Goal: Information Seeking & Learning: Learn about a topic

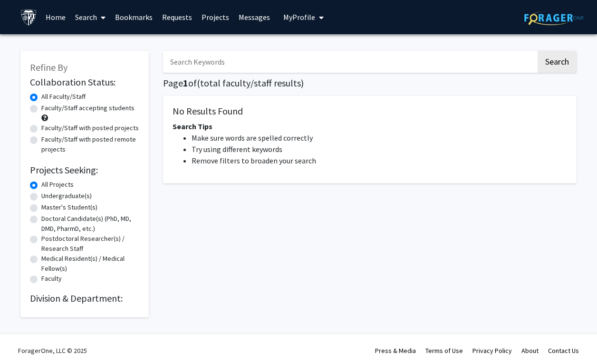
click at [213, 63] on input "Search Keywords" at bounding box center [349, 62] width 373 height 22
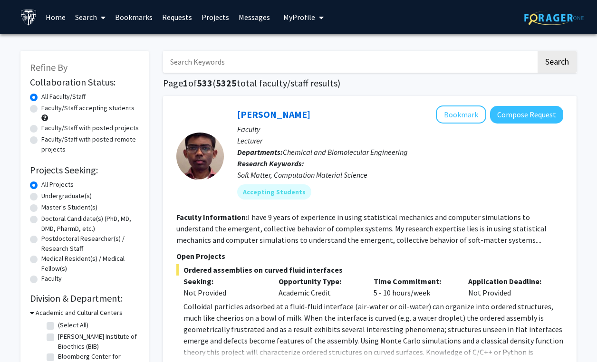
type input "c"
type input "k"
type input "cardiology"
click at [537, 51] on button "Search" at bounding box center [556, 62] width 39 height 22
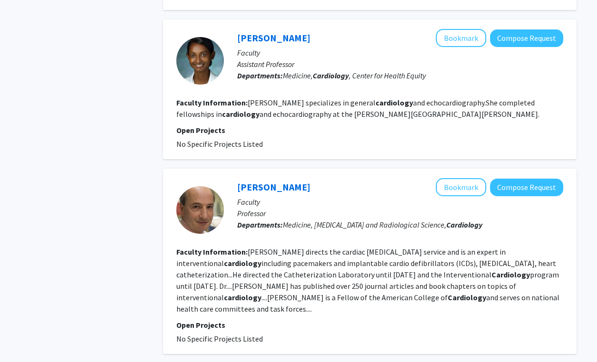
scroll to position [1618, 0]
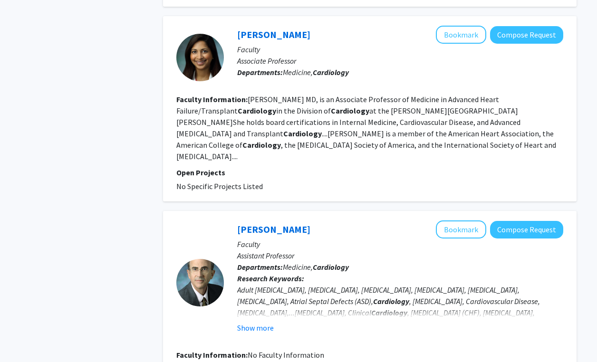
scroll to position [1593, 0]
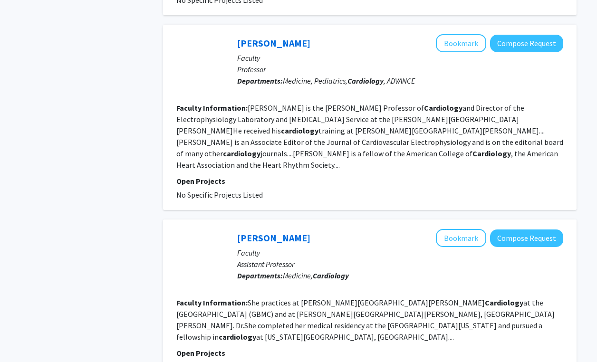
scroll to position [1584, 0]
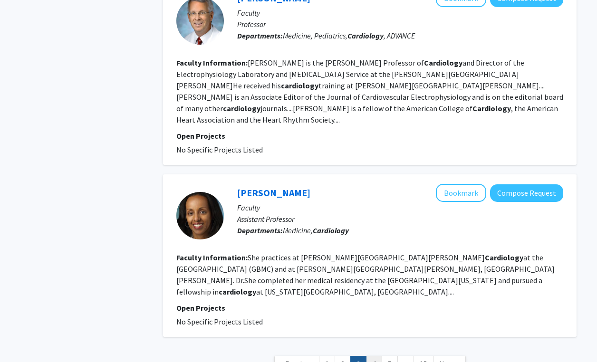
click at [373, 356] on link "4" at bounding box center [374, 364] width 16 height 17
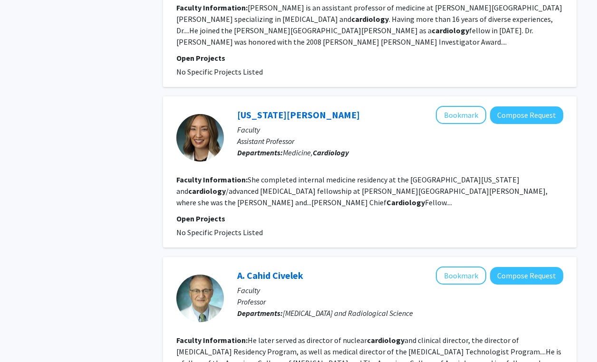
scroll to position [1572, 0]
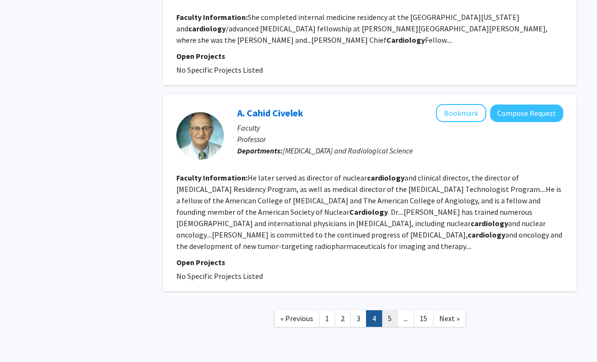
click at [393, 310] on link "5" at bounding box center [390, 318] width 16 height 17
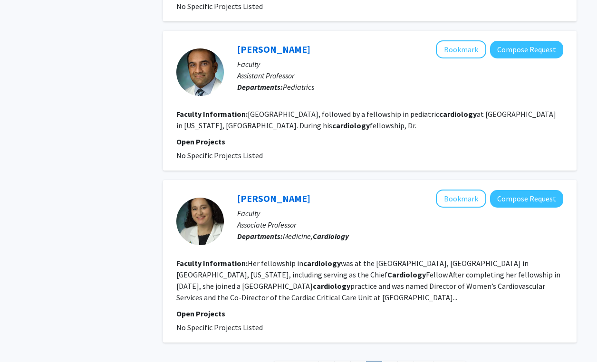
scroll to position [1538, 0]
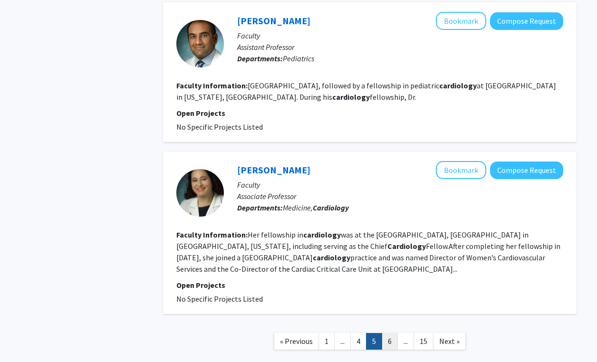
click at [384, 333] on link "6" at bounding box center [390, 341] width 16 height 17
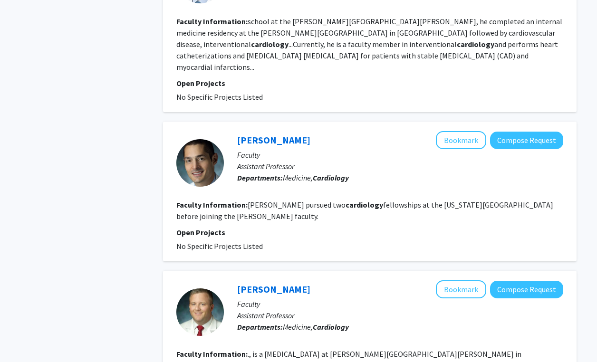
scroll to position [1561, 0]
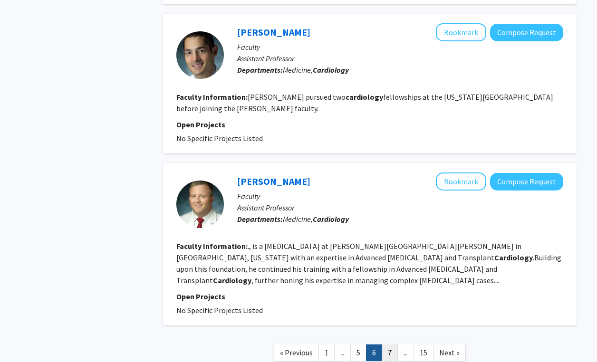
click at [385, 344] on link "7" at bounding box center [390, 352] width 16 height 17
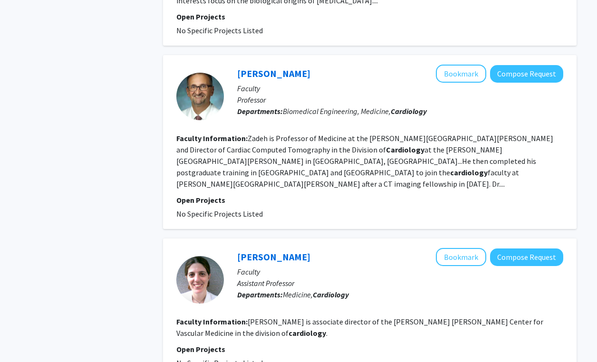
scroll to position [1505, 0]
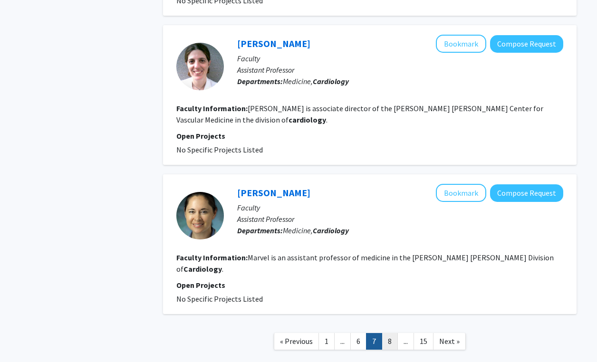
click at [384, 333] on link "8" at bounding box center [390, 341] width 16 height 17
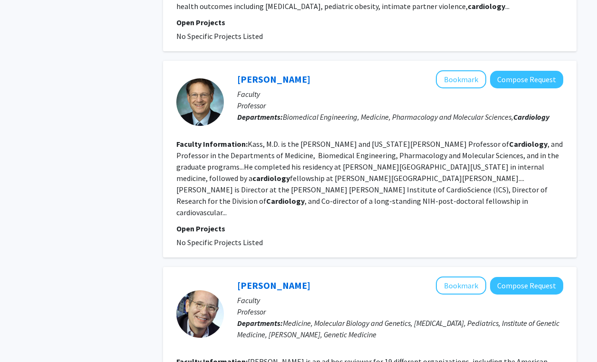
scroll to position [1485, 0]
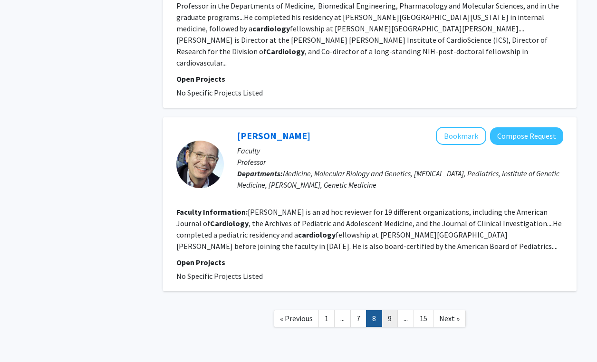
click at [390, 310] on link "9" at bounding box center [390, 318] width 16 height 17
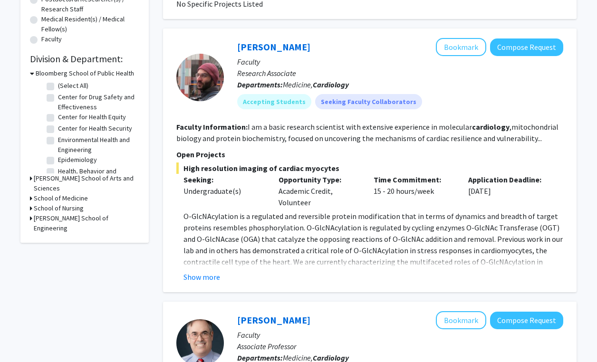
scroll to position [225, 0]
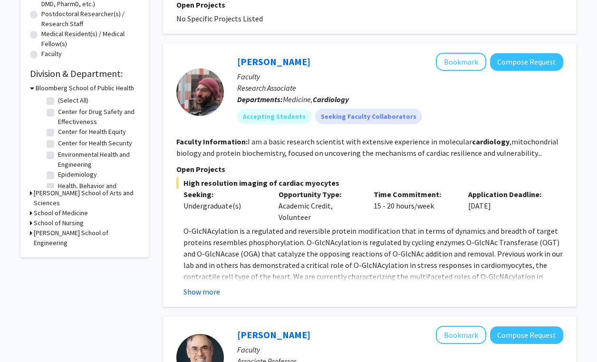
click at [206, 287] on button "Show more" at bounding box center [201, 291] width 37 height 11
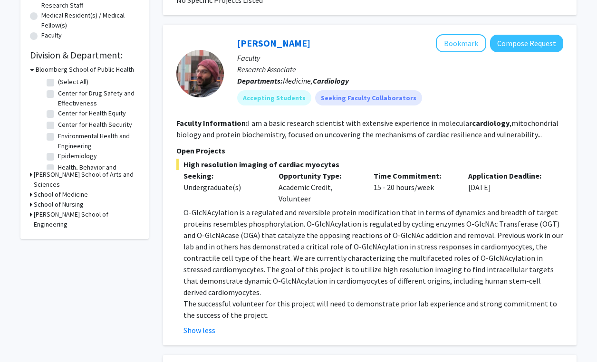
scroll to position [244, 0]
drag, startPoint x: 183, startPoint y: 182, endPoint x: 444, endPoint y: 198, distance: 261.4
click at [444, 198] on div "Seeking: Undergraduate(s) Opportunity Type: Academic Credit, Volunteer Time Com…" at bounding box center [362, 187] width 387 height 34
click at [444, 198] on div "Time Commitment: 15 - 20 hours/week" at bounding box center [413, 187] width 95 height 34
drag, startPoint x: 363, startPoint y: 187, endPoint x: 436, endPoint y: 189, distance: 72.3
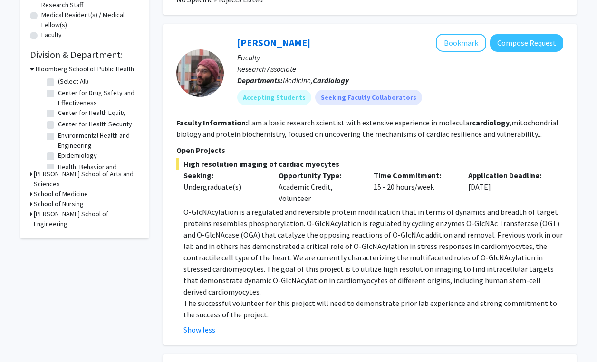
click at [436, 190] on div "Seeking: Undergraduate(s) Opportunity Type: Academic Credit, Volunteer Time Com…" at bounding box center [362, 187] width 387 height 34
click at [436, 189] on div "Time Commitment: 15 - 20 hours/week" at bounding box center [413, 187] width 95 height 34
drag, startPoint x: 438, startPoint y: 189, endPoint x: 370, endPoint y: 187, distance: 67.5
click at [370, 187] on div "Time Commitment: 15 - 20 hours/week" at bounding box center [413, 187] width 95 height 34
click at [389, 153] on p "Open Projects" at bounding box center [369, 149] width 387 height 11
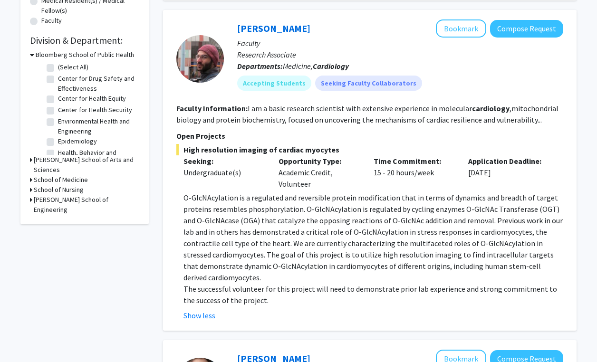
scroll to position [259, 0]
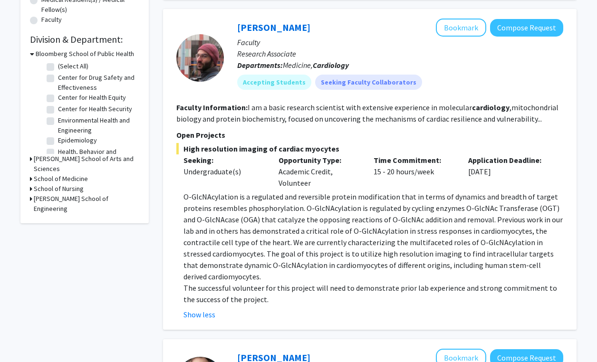
drag, startPoint x: 175, startPoint y: 139, endPoint x: 499, endPoint y: 184, distance: 326.7
click at [499, 184] on div "[PERSON_NAME] Bookmark Compose Request Faculty Research Associate Departments: …" at bounding box center [369, 169] width 413 height 321
click at [499, 184] on div "Application Deadline: [DATE]" at bounding box center [508, 171] width 95 height 34
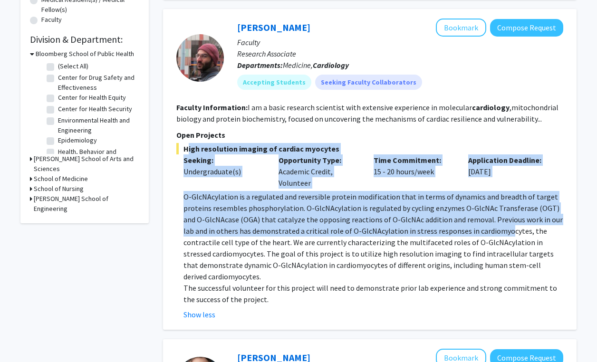
drag, startPoint x: 168, startPoint y: 141, endPoint x: 478, endPoint y: 232, distance: 323.9
click at [478, 232] on div "[PERSON_NAME] Bookmark Compose Request Faculty Research Associate Departments: …" at bounding box center [369, 169] width 413 height 321
click at [478, 232] on p "O-GlcNAcylation is a regulated and reversible protein modification that in term…" at bounding box center [373, 236] width 380 height 91
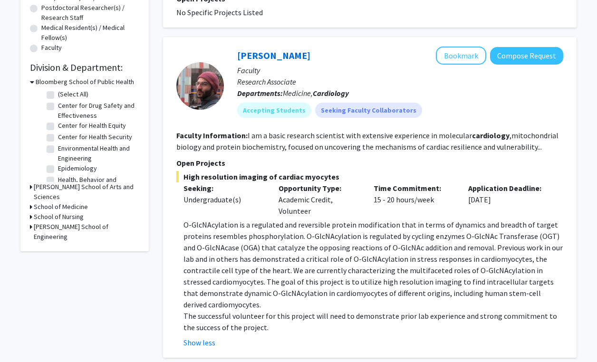
scroll to position [227, 0]
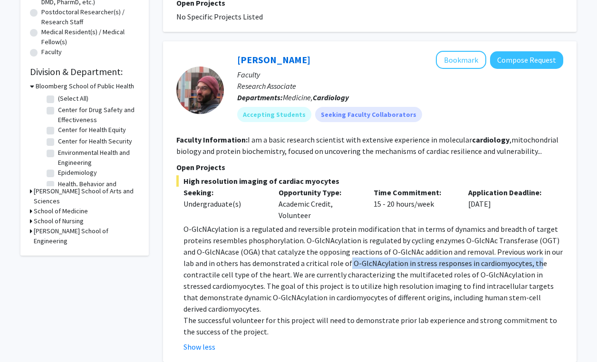
drag, startPoint x: 320, startPoint y: 263, endPoint x: 506, endPoint y: 262, distance: 186.3
click at [505, 262] on p "O-GlcNAcylation is a regulated and reversible protein modification that in term…" at bounding box center [373, 268] width 380 height 91
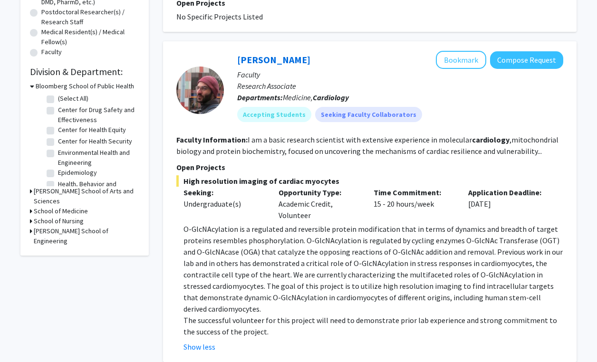
click at [381, 315] on p "The successful volunteer for this project will need to demonstrate prior lab ex…" at bounding box center [373, 326] width 380 height 23
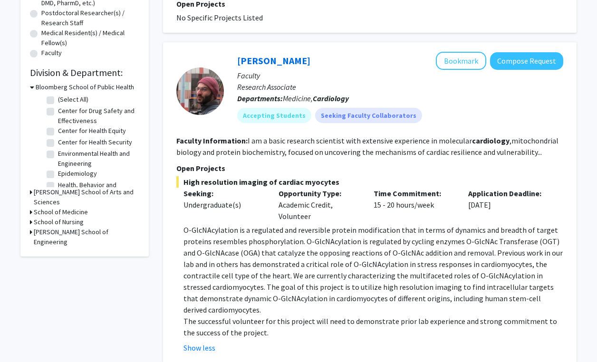
scroll to position [227, 0]
